Goal: Task Accomplishment & Management: Complete application form

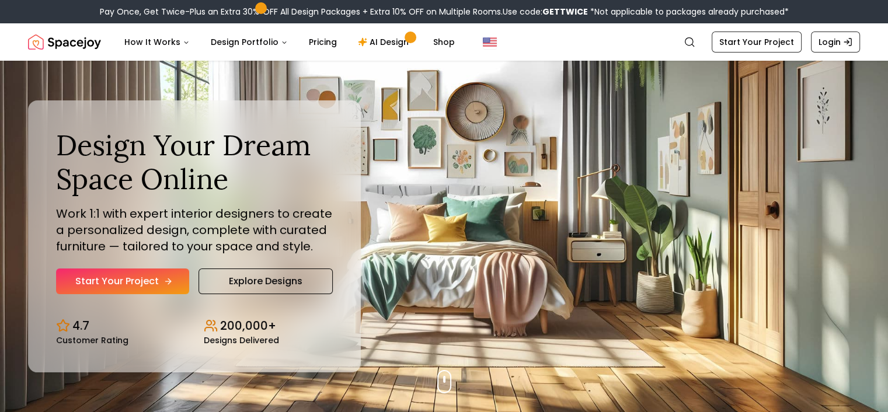
click at [117, 283] on link "Start Your Project" at bounding box center [122, 282] width 133 height 26
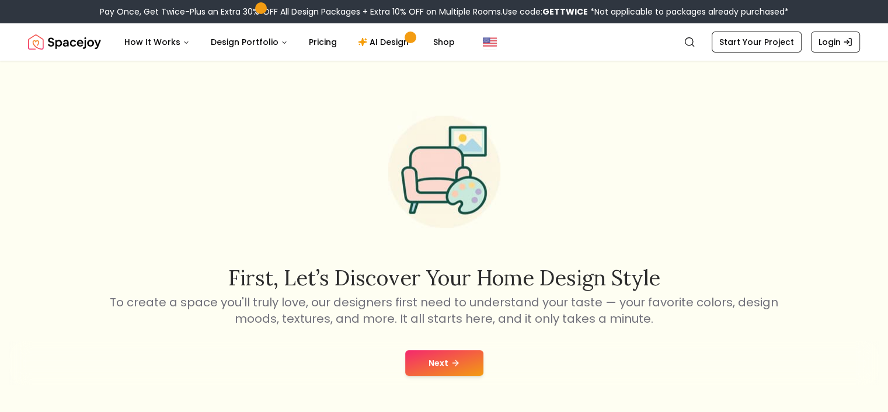
click at [442, 365] on button "Next" at bounding box center [444, 363] width 78 height 26
